Goal: Share content

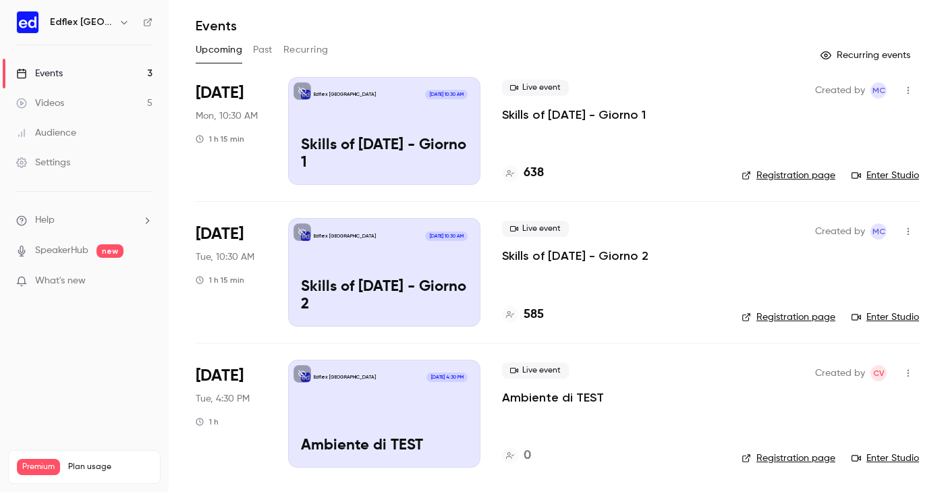
scroll to position [39, 0]
click at [414, 405] on div "Edflex Italy Sep 30, 4:30 PM Ambiente di TEST" at bounding box center [384, 414] width 192 height 108
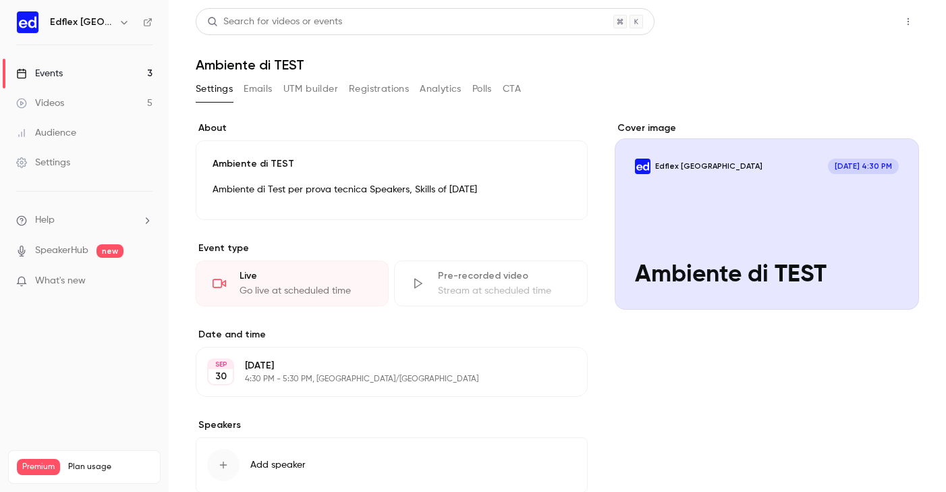
click at [879, 20] on button "Share" at bounding box center [859, 21] width 53 height 27
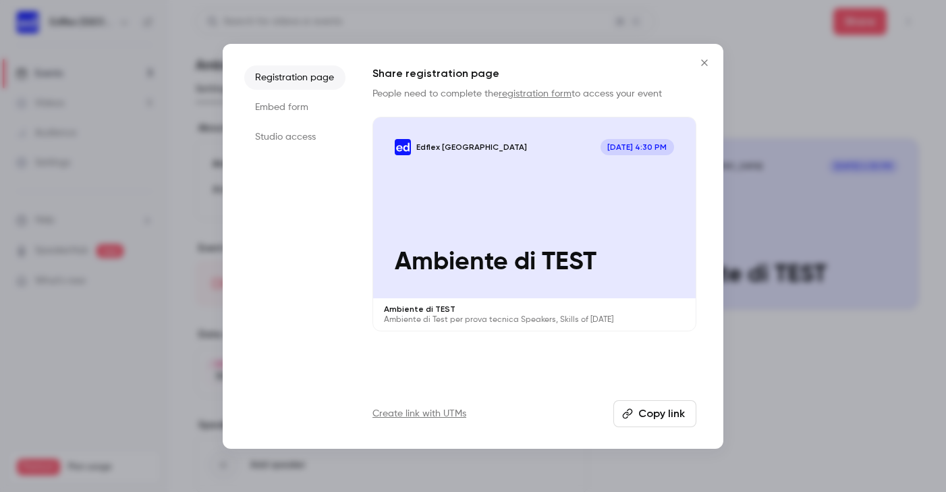
click at [297, 128] on li "Studio access" at bounding box center [294, 137] width 101 height 24
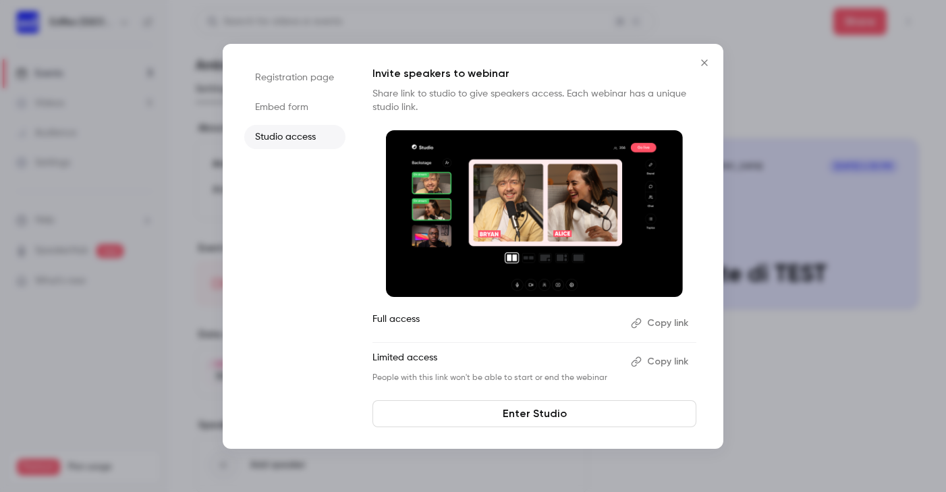
click at [666, 362] on button "Copy link" at bounding box center [660, 362] width 71 height 22
click at [703, 60] on icon "Close" at bounding box center [704, 62] width 16 height 11
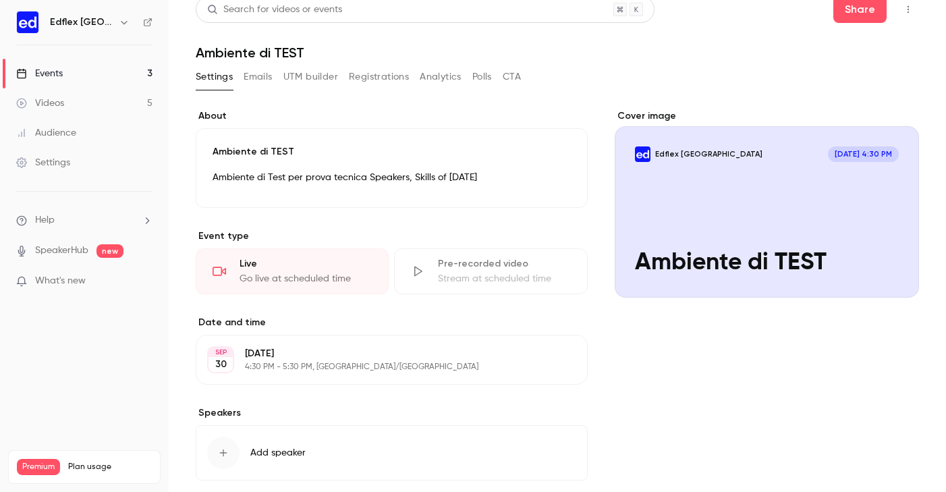
scroll to position [10, 0]
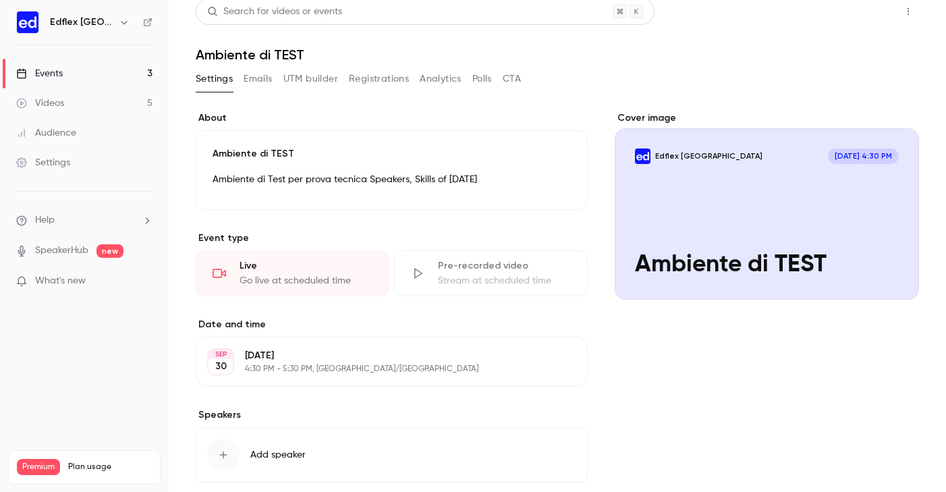
click at [847, 16] on button "Share" at bounding box center [859, 11] width 53 height 27
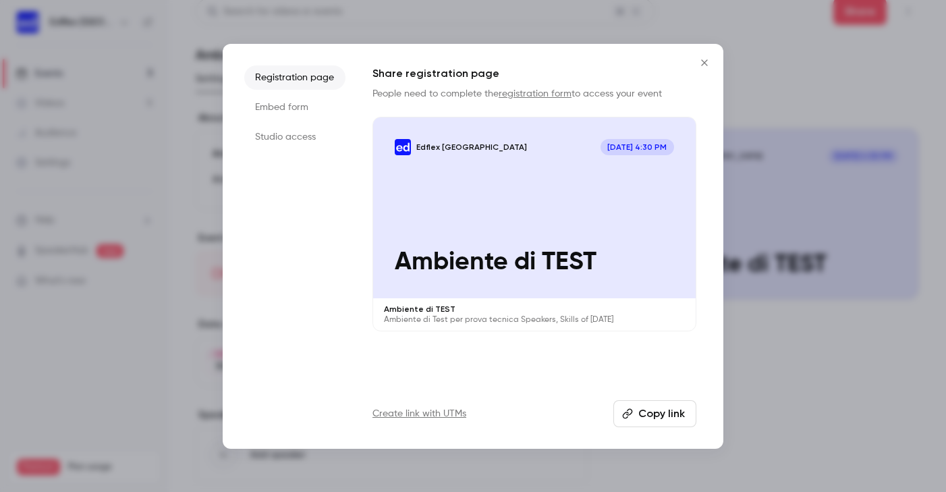
click at [281, 133] on li "Studio access" at bounding box center [294, 137] width 101 height 24
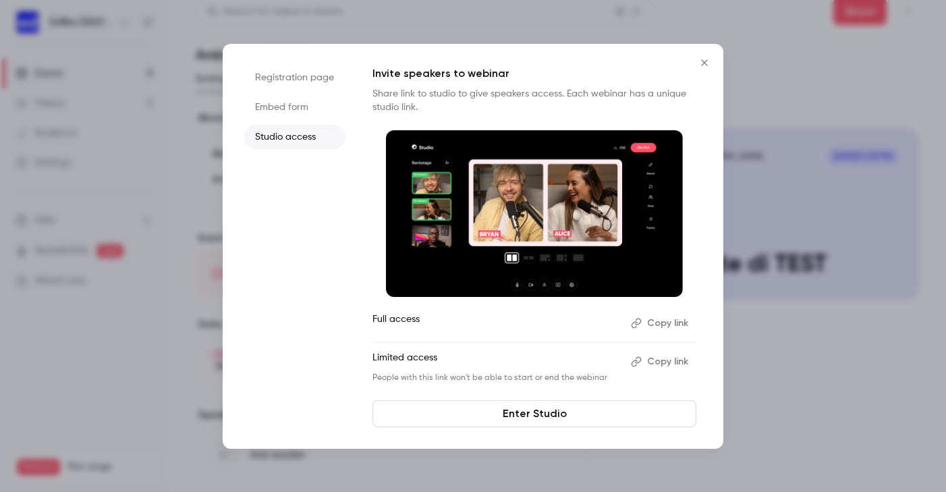
click at [656, 360] on button "Copy link" at bounding box center [660, 362] width 71 height 22
click at [805, 38] on div at bounding box center [473, 246] width 946 height 492
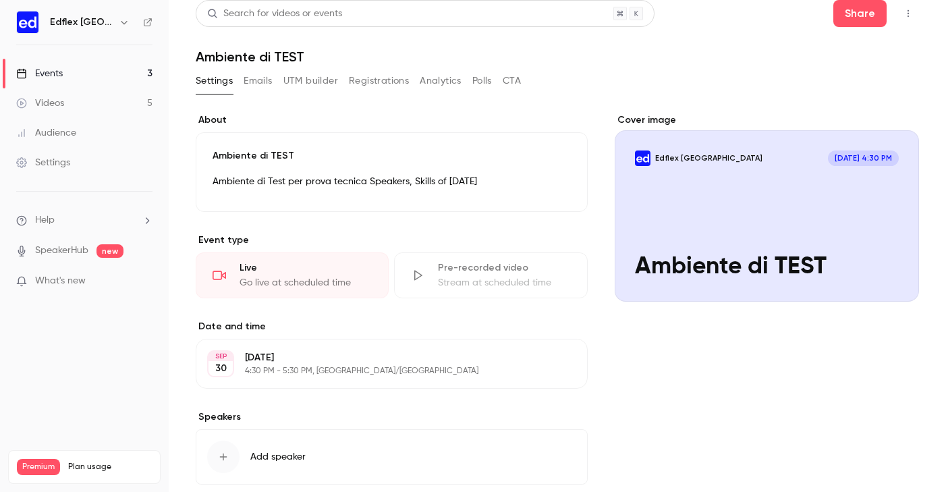
click at [696, 265] on div "Cover image" at bounding box center [767, 207] width 305 height 188
click at [0, 0] on input "Edflex Italy Sep 30, 4:30 PM Ambiente di TEST" at bounding box center [0, 0] width 0 height 0
click at [850, 19] on button "Share" at bounding box center [859, 13] width 53 height 27
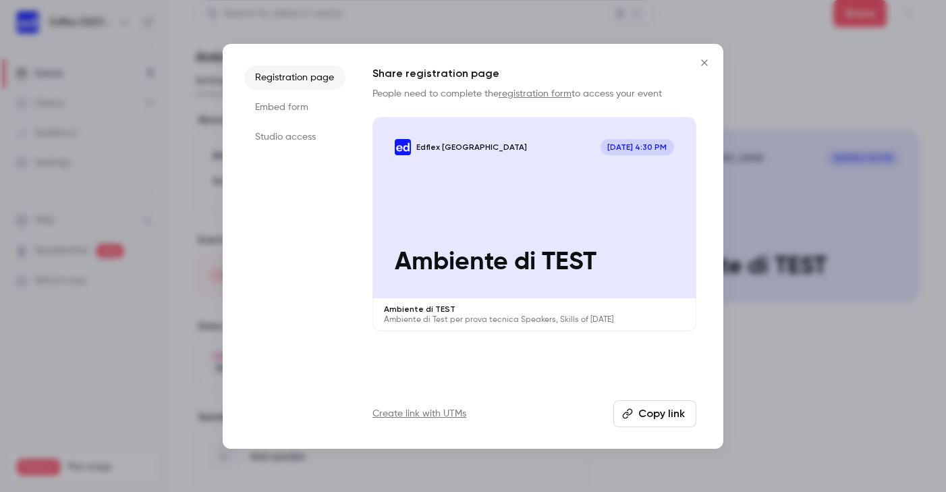
click at [487, 249] on p "Ambiente di TEST" at bounding box center [534, 262] width 279 height 29
click at [295, 126] on li "Studio access" at bounding box center [294, 137] width 101 height 24
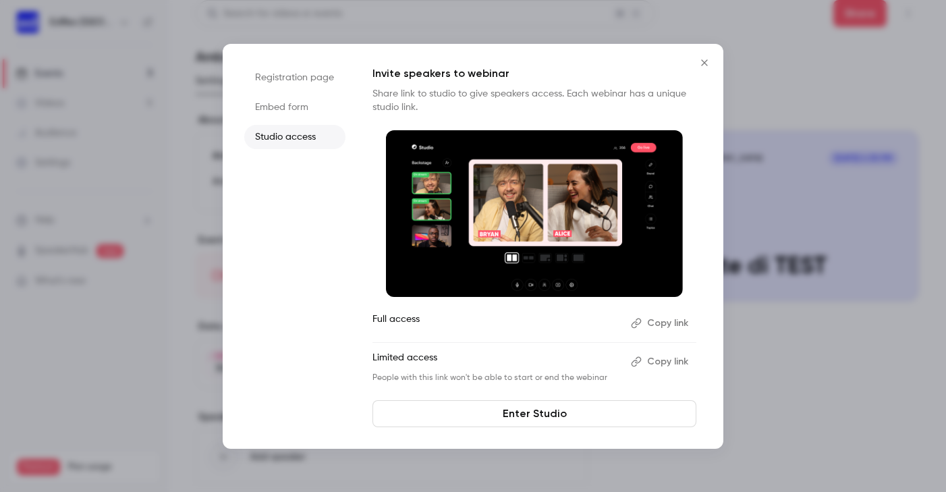
click at [459, 418] on link "Enter Studio" at bounding box center [534, 413] width 324 height 27
click at [407, 400] on link "Enter Studio" at bounding box center [534, 413] width 324 height 27
click at [88, 90] on div at bounding box center [473, 246] width 946 height 492
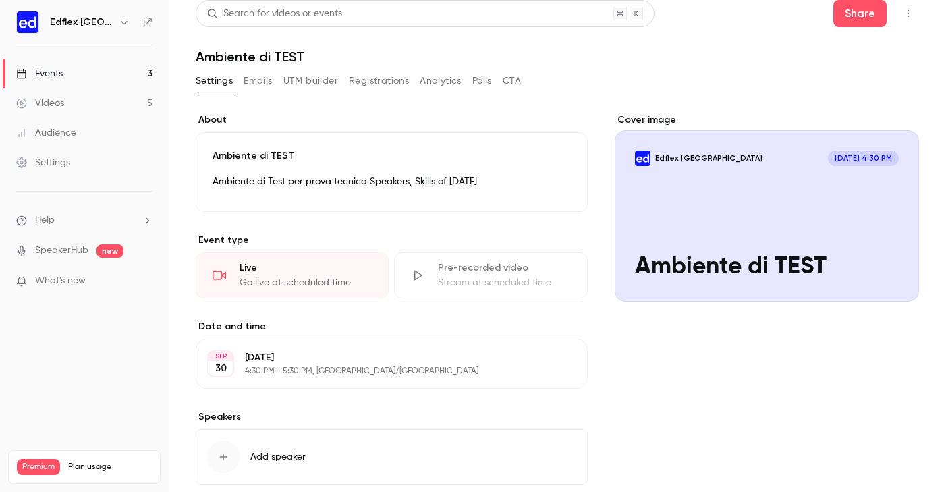
click at [493, 372] on p "4:30 PM - 5:30 PM, Europe/Rome" at bounding box center [380, 371] width 271 height 11
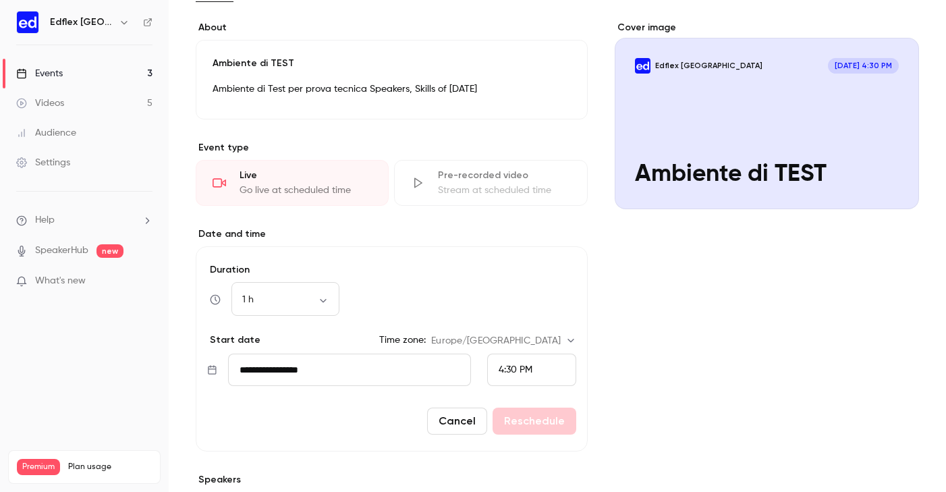
scroll to position [107, 0]
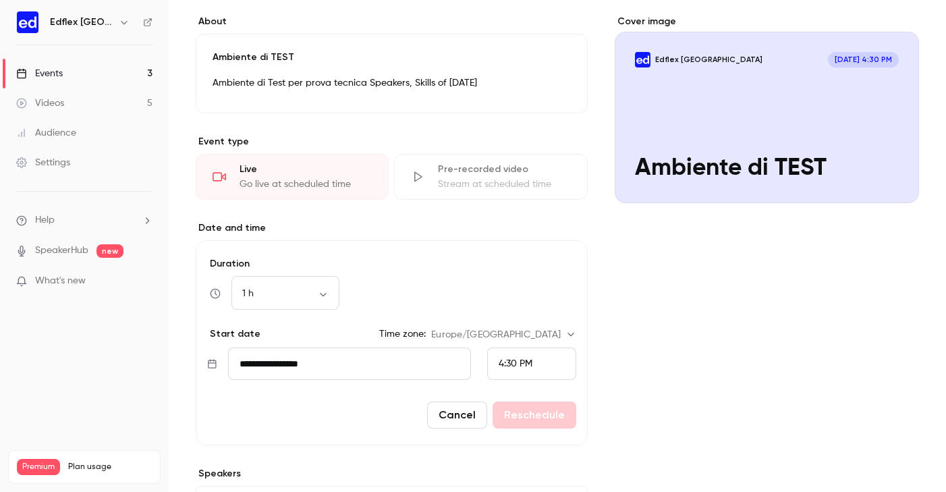
click at [751, 148] on div "Cover image" at bounding box center [767, 109] width 305 height 188
click at [0, 0] on input "Edflex Italy Sep 30, 4:30 PM Ambiente di TEST" at bounding box center [0, 0] width 0 height 0
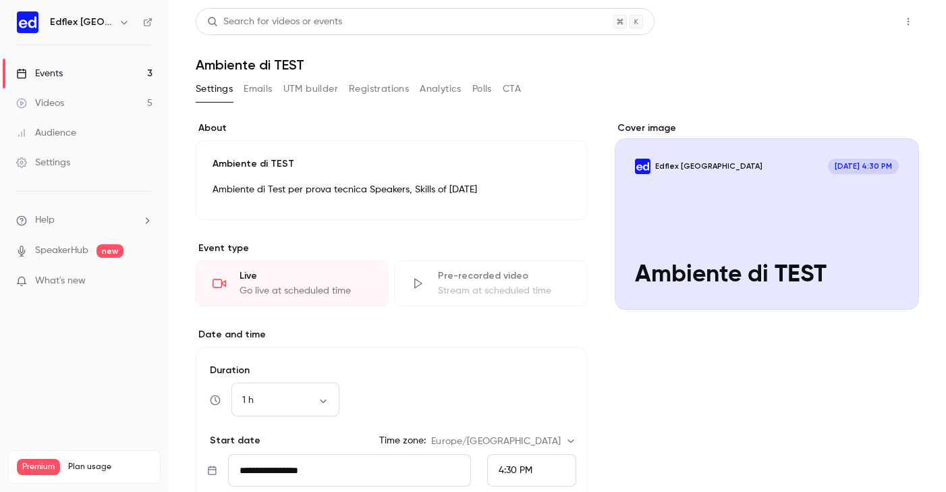
scroll to position [0, 0]
click at [852, 22] on button "Share" at bounding box center [859, 21] width 53 height 27
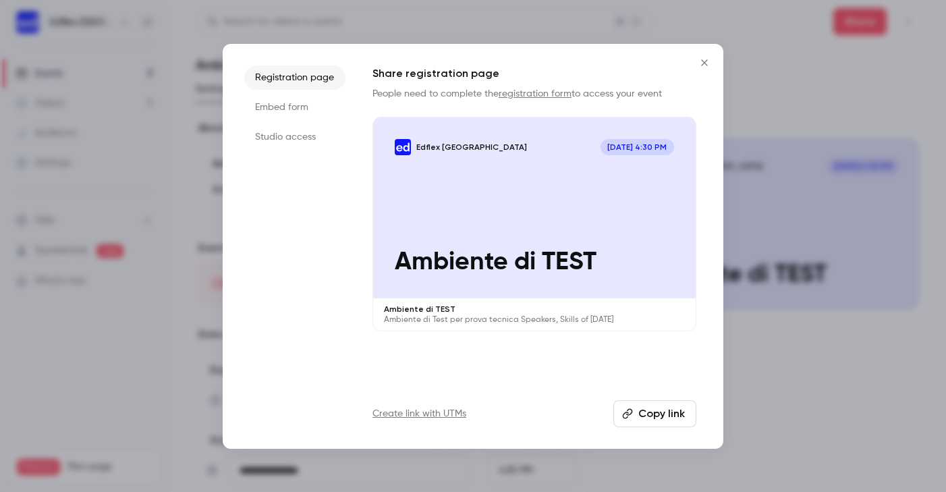
click at [295, 136] on li "Studio access" at bounding box center [294, 137] width 101 height 24
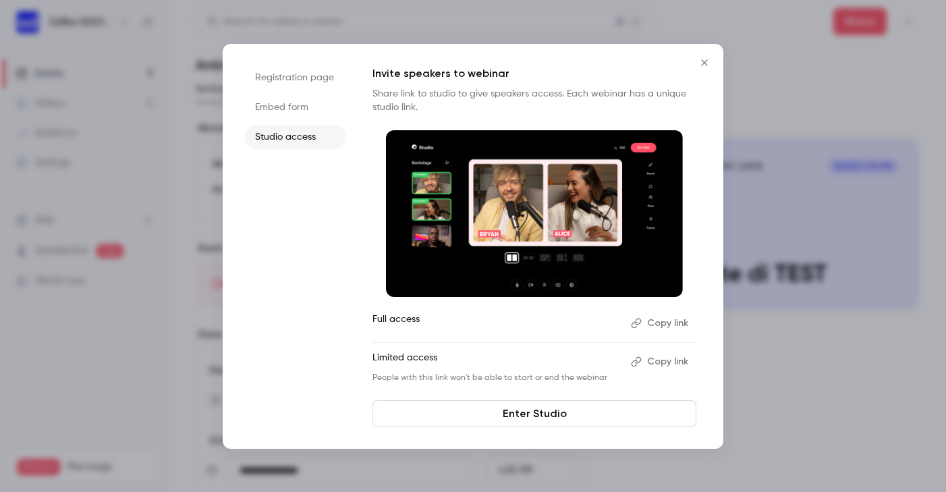
click at [525, 406] on link "Enter Studio" at bounding box center [534, 413] width 324 height 27
click at [799, 181] on div at bounding box center [473, 246] width 946 height 492
